Goal: Information Seeking & Learning: Learn about a topic

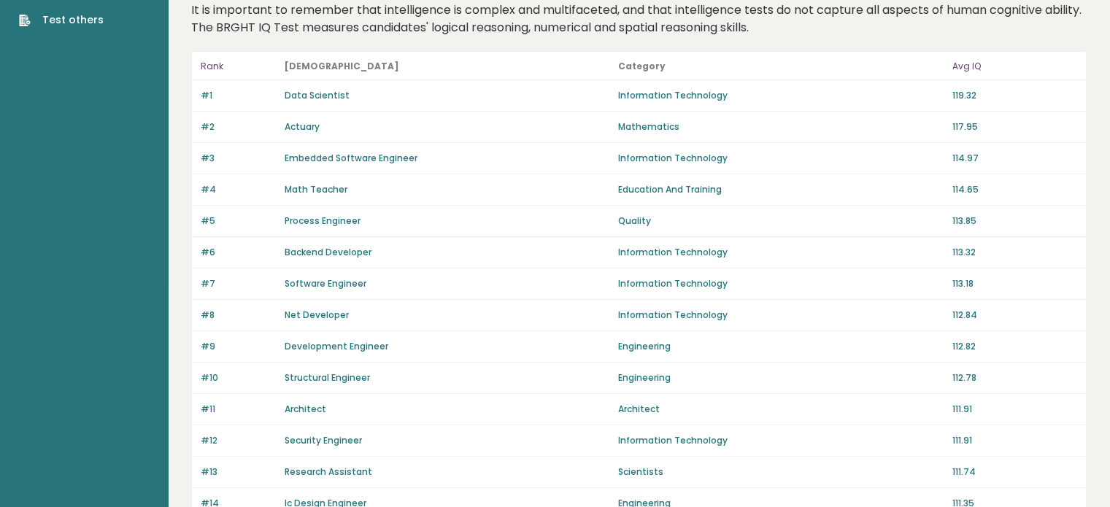
scroll to position [85, 0]
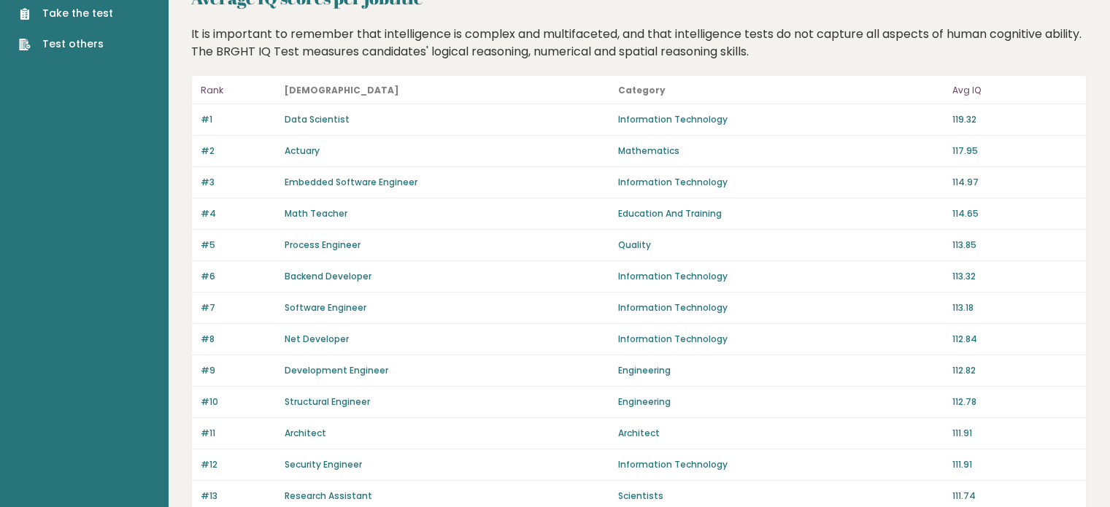
scroll to position [63, 0]
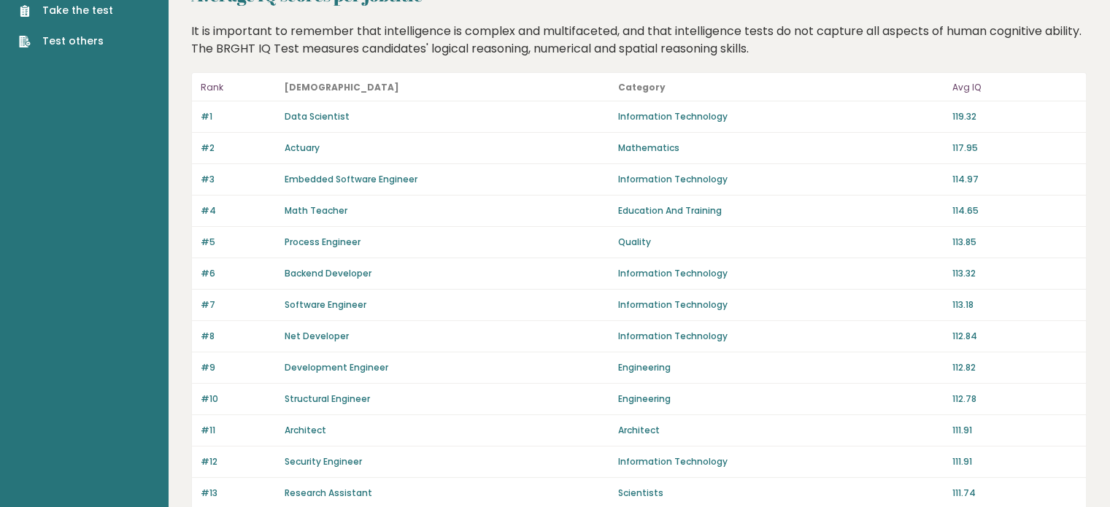
click at [671, 397] on p "Engineering" at bounding box center [780, 399] width 325 height 13
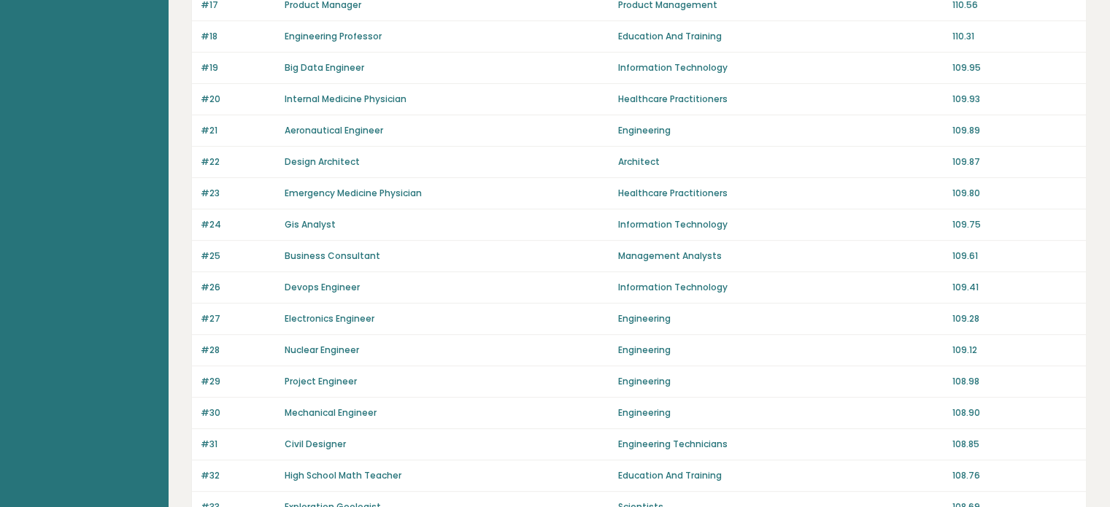
scroll to position [1031, 0]
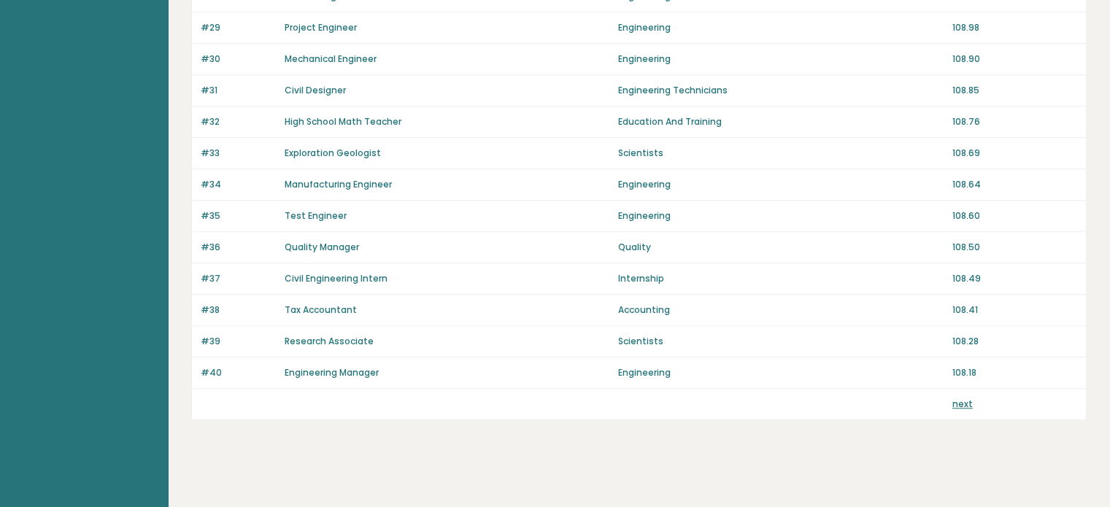
click at [971, 399] on div "next" at bounding box center [1014, 404] width 125 height 13
click at [955, 398] on link "next" at bounding box center [962, 404] width 20 height 12
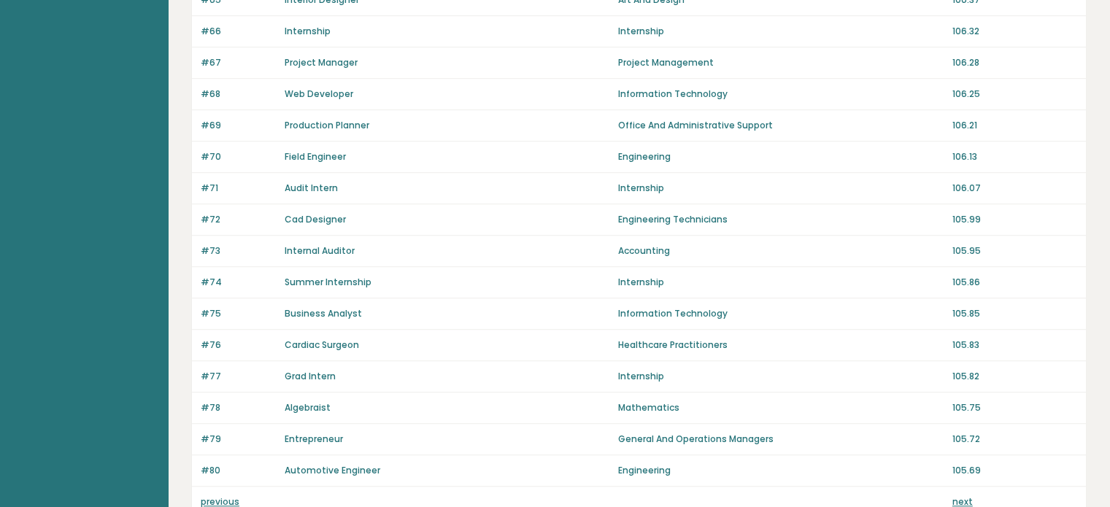
scroll to position [1031, 0]
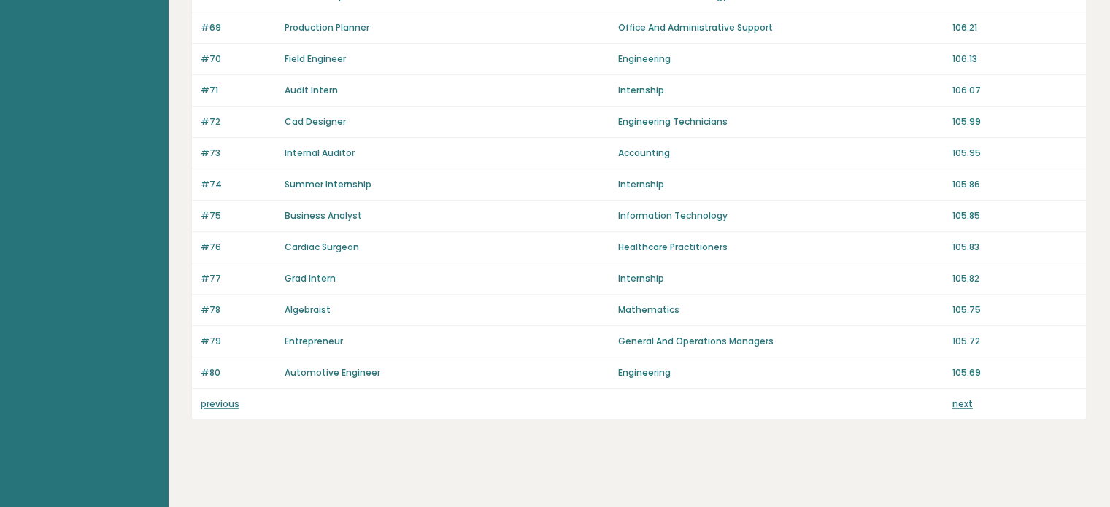
click at [955, 399] on link "next" at bounding box center [962, 404] width 20 height 12
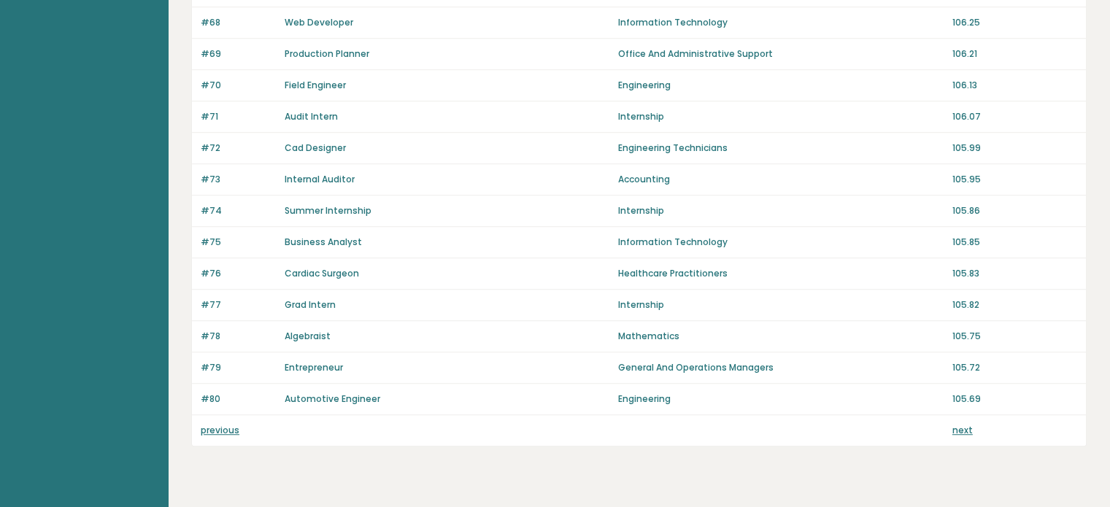
scroll to position [1007, 0]
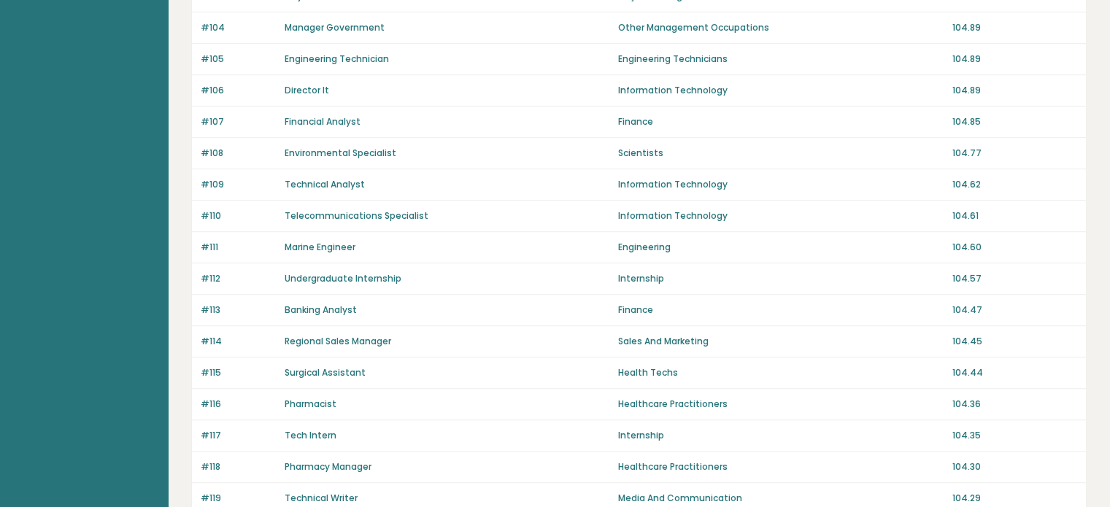
scroll to position [1031, 0]
